Goal: Check status: Check status

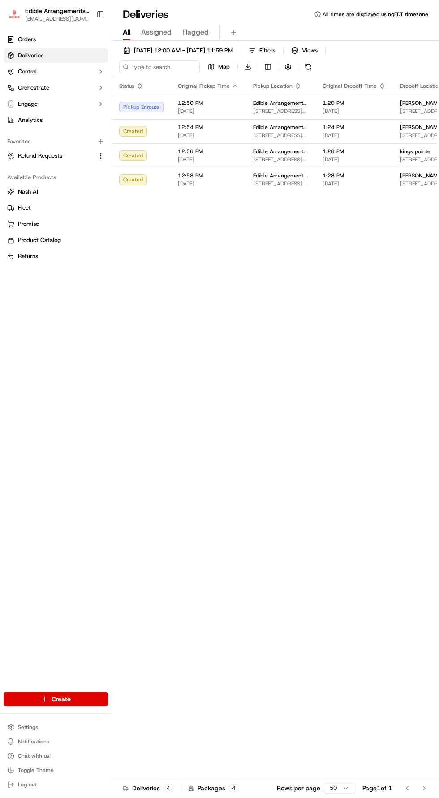
scroll to position [0, 103]
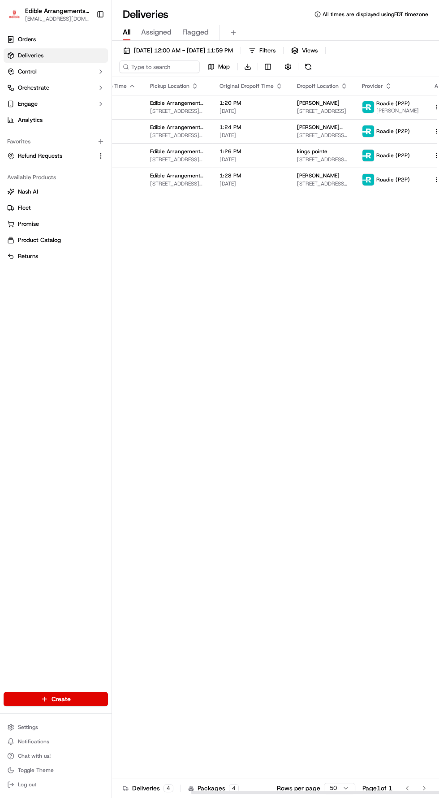
click at [431, 251] on div "Status Original Pickup Time Pickup Location Original Dropoff Time Dropoff Locat…" at bounding box center [234, 435] width 450 height 717
click at [300, 101] on span "[PERSON_NAME]" at bounding box center [318, 102] width 43 height 7
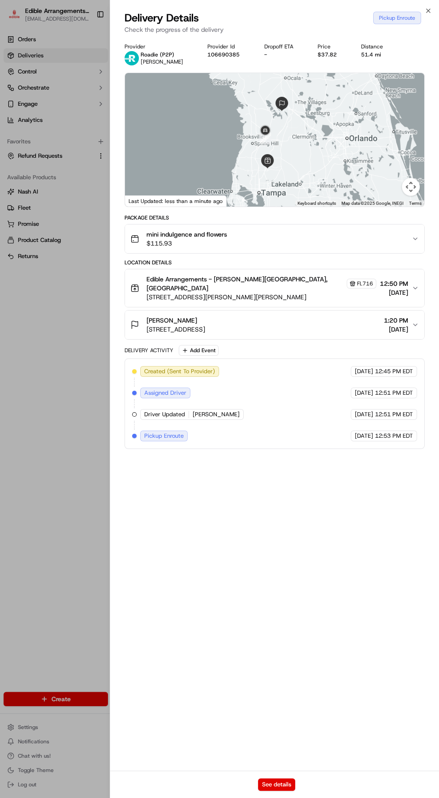
click at [352, 316] on div "[PERSON_NAME] [STREET_ADDRESS] 1:20 PM [DATE]" at bounding box center [270, 325] width 281 height 18
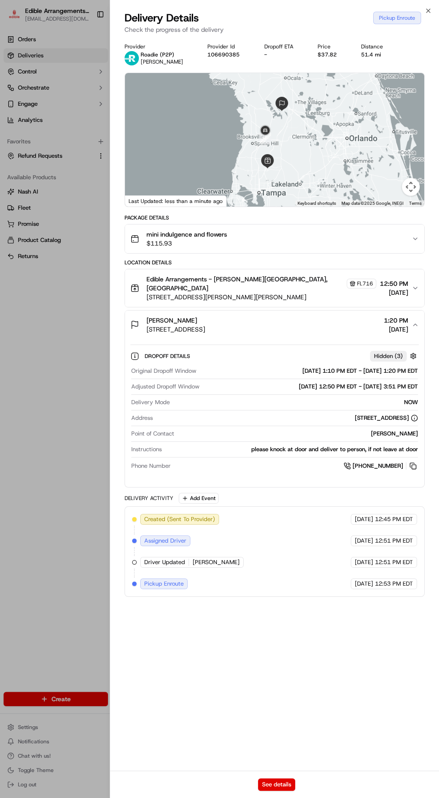
click at [41, 417] on div at bounding box center [219, 399] width 439 height 798
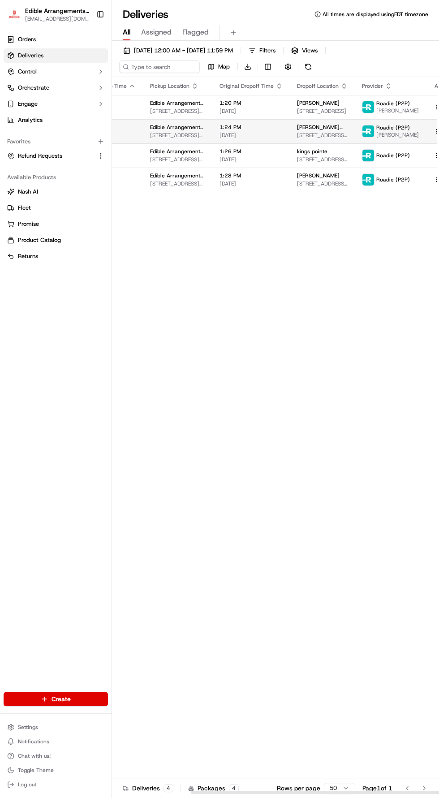
click at [290, 142] on td "[PERSON_NAME] electric [STREET_ADDRESS][PERSON_NAME]" at bounding box center [322, 131] width 65 height 24
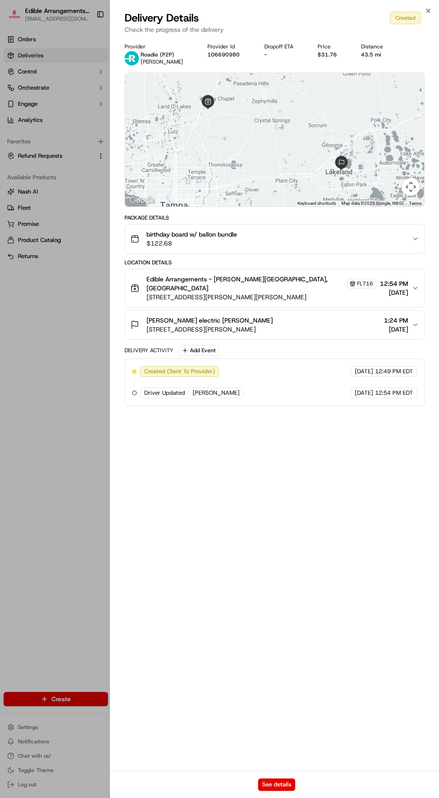
click at [267, 325] on span "[STREET_ADDRESS][PERSON_NAME]" at bounding box center [209, 329] width 126 height 9
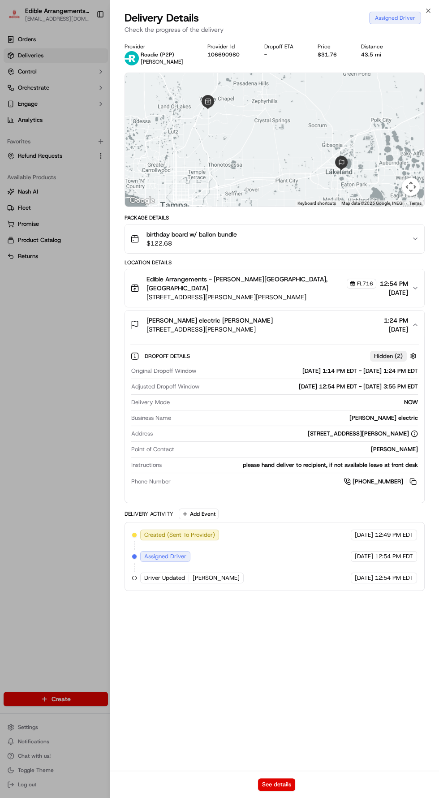
click at [71, 424] on div at bounding box center [219, 399] width 439 height 798
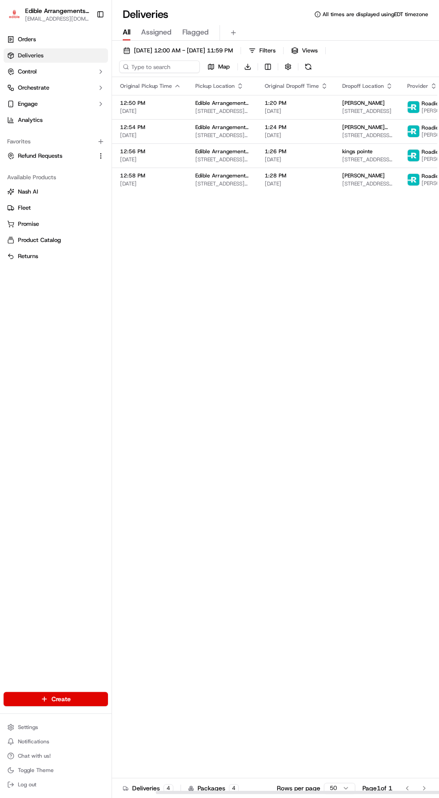
scroll to position [0, 56]
click at [26, 39] on span "Orders" at bounding box center [27, 39] width 18 height 8
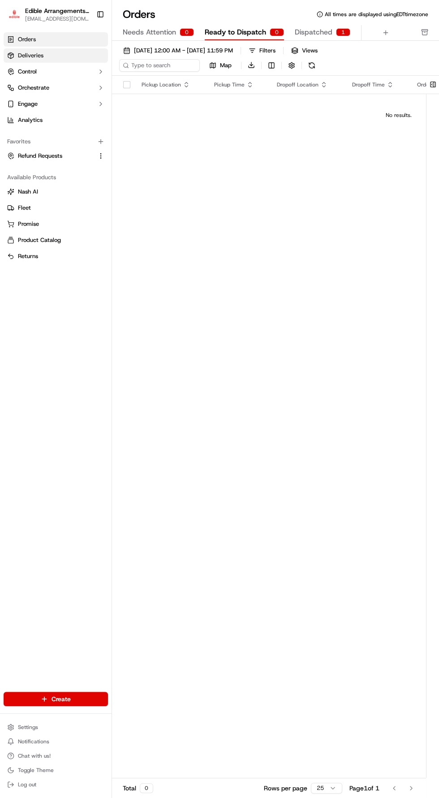
click at [23, 50] on link "Deliveries" at bounding box center [56, 55] width 104 height 14
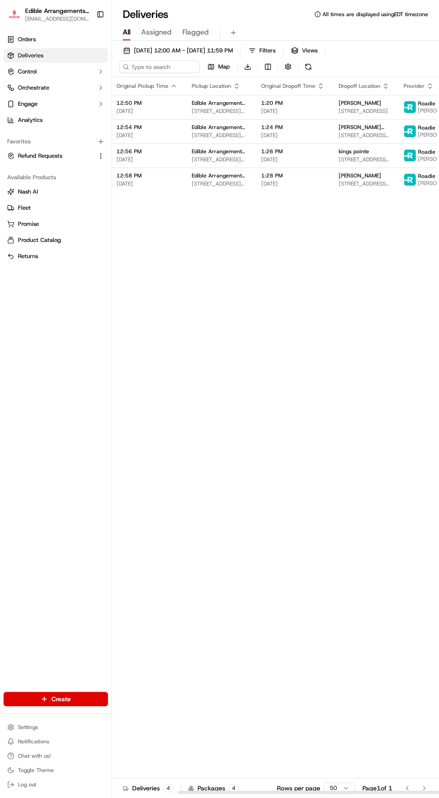
scroll to position [0, 103]
